Goal: Information Seeking & Learning: Learn about a topic

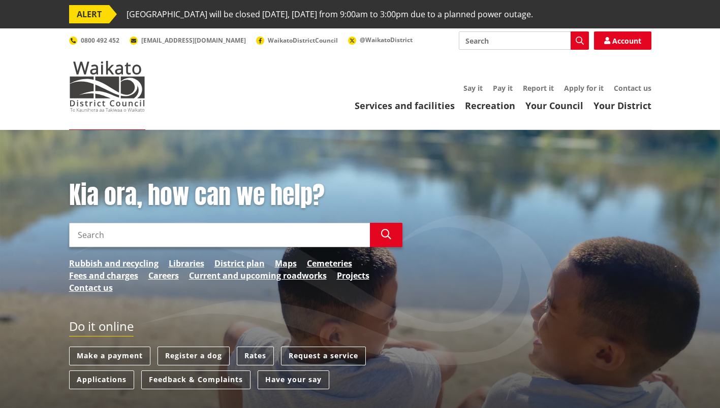
click at [481, 37] on input "Search" at bounding box center [524, 40] width 130 height 18
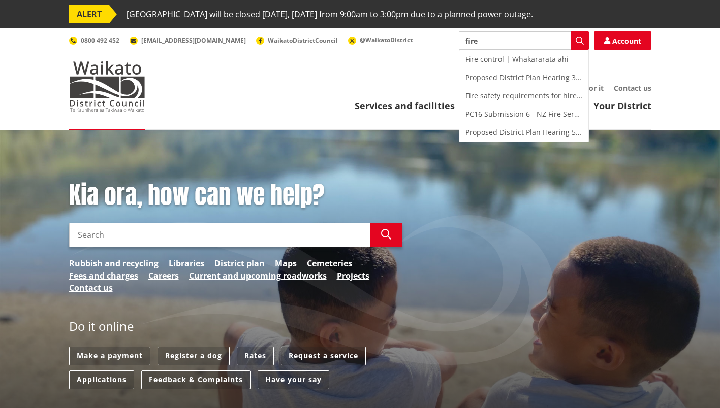
type input "fire"
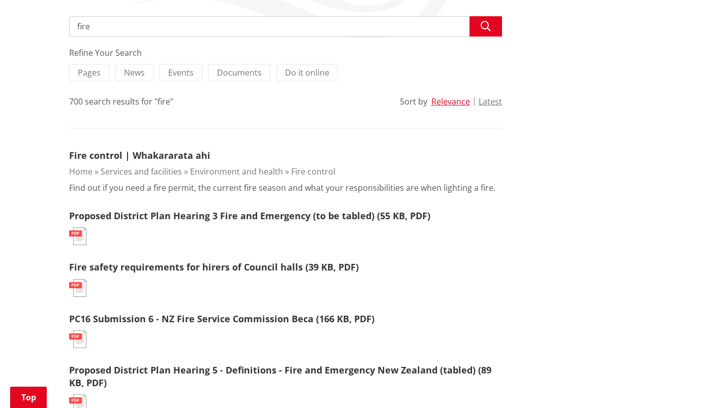
scroll to position [217, 0]
click at [166, 154] on link "Fire control | Whakararata ahi" at bounding box center [139, 156] width 141 height 12
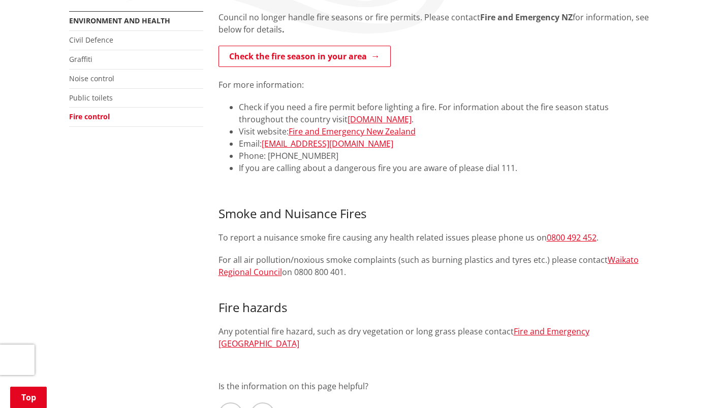
scroll to position [224, 0]
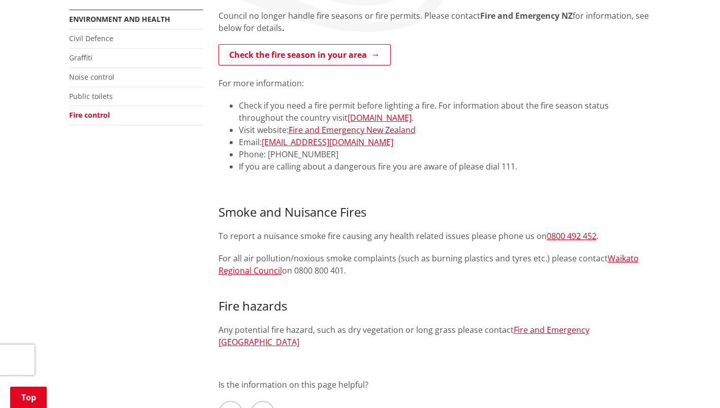
click at [549, 329] on link "Fire and Emergency [GEOGRAPHIC_DATA]" at bounding box center [403, 336] width 371 height 23
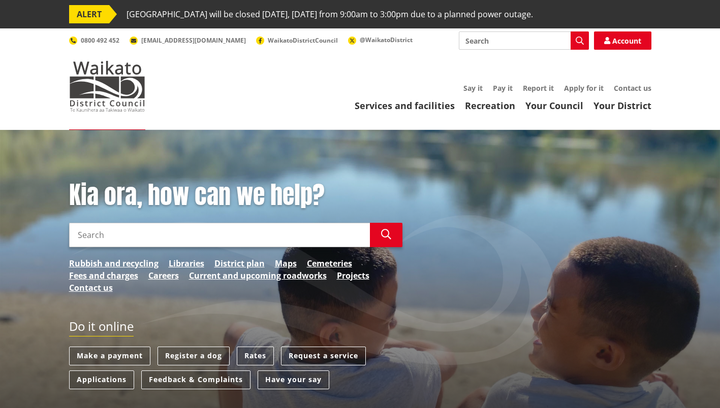
click at [481, 42] on input "Search" at bounding box center [524, 40] width 130 height 18
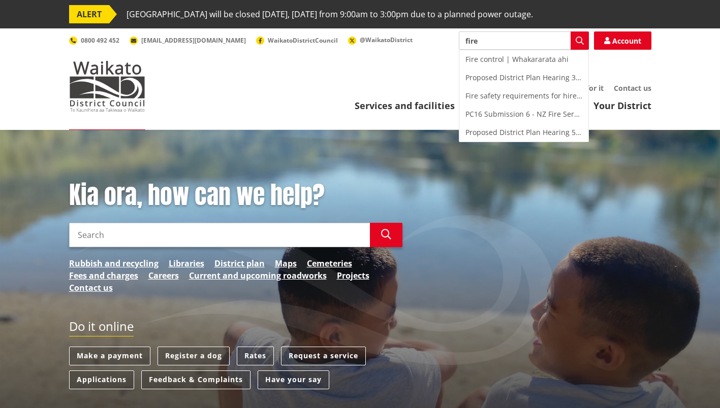
type input "fire"
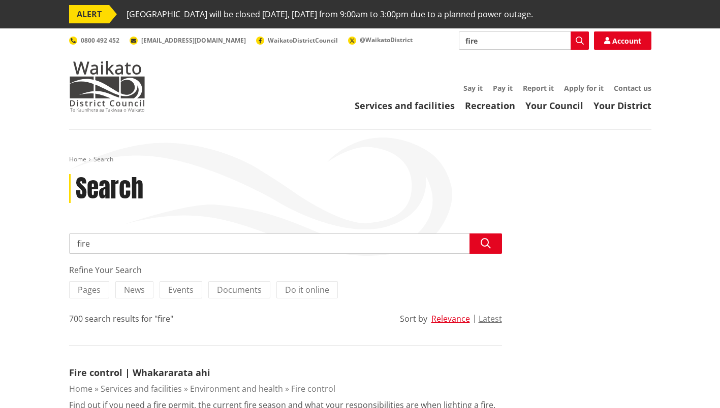
click at [192, 372] on link "Fire control | Whakararata ahi" at bounding box center [139, 373] width 141 height 12
